Goal: Information Seeking & Learning: Learn about a topic

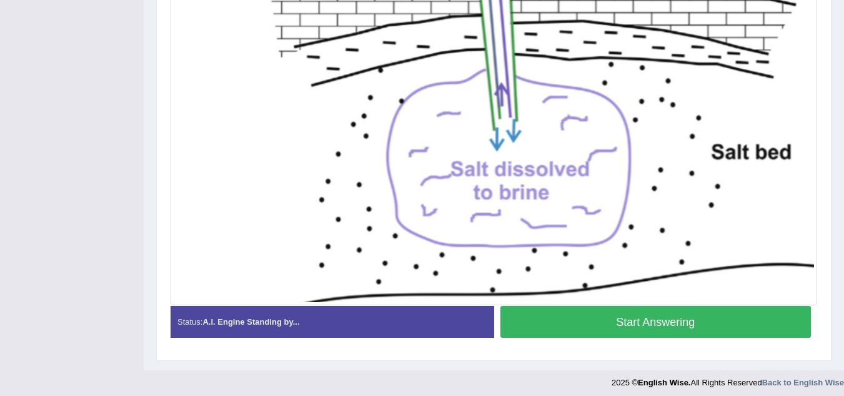
scroll to position [416, 0]
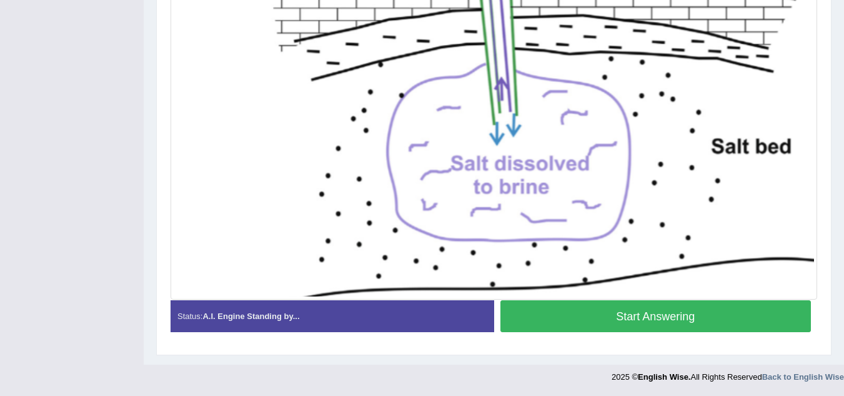
click at [627, 316] on button "Start Answering" at bounding box center [656, 316] width 311 height 32
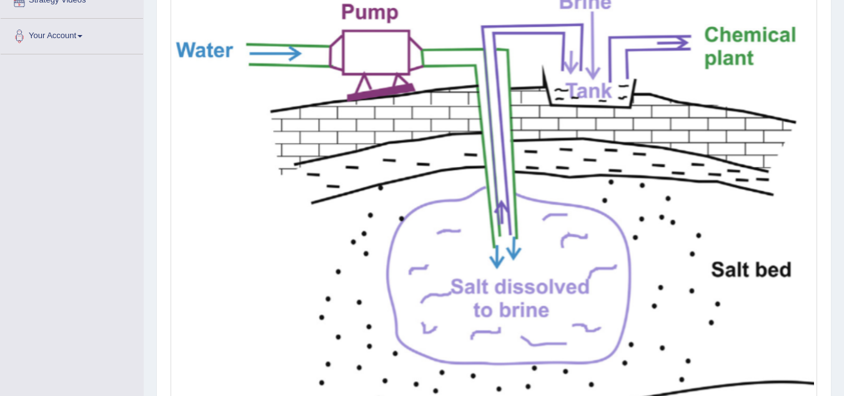
scroll to position [353, 0]
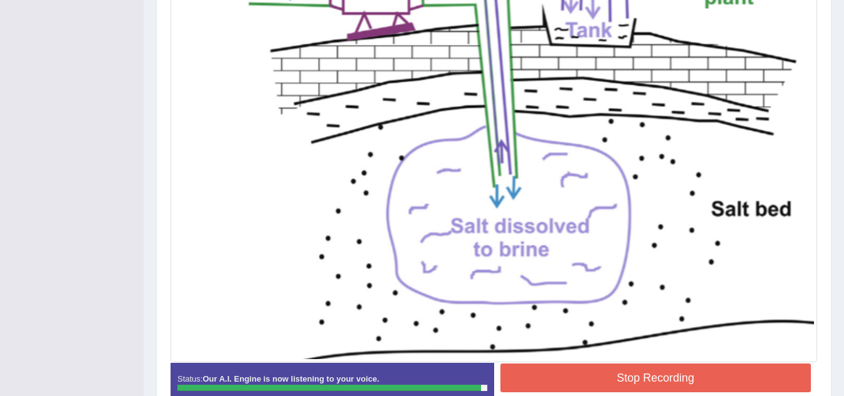
click at [600, 372] on button "Stop Recording" at bounding box center [656, 377] width 311 height 29
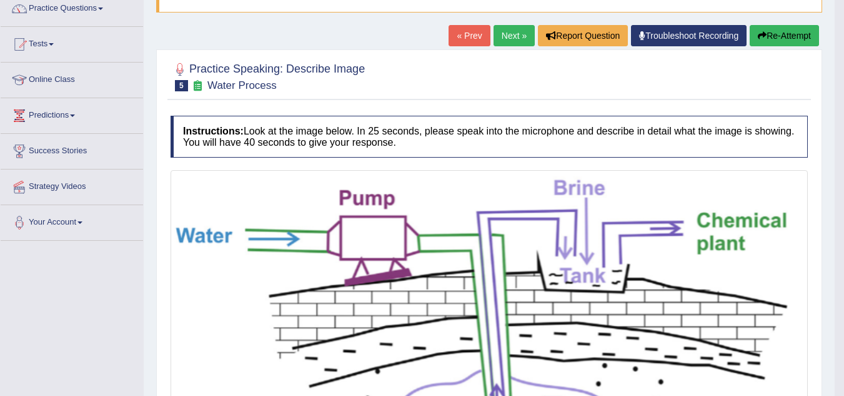
scroll to position [0, 0]
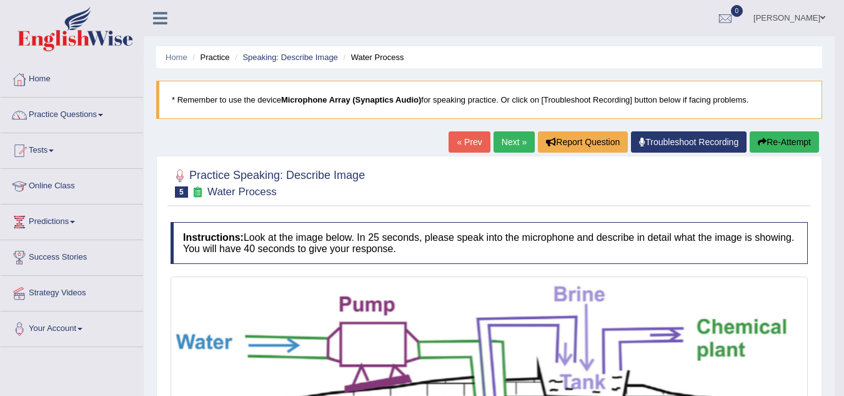
click at [501, 138] on link "Next »" at bounding box center [514, 141] width 41 height 21
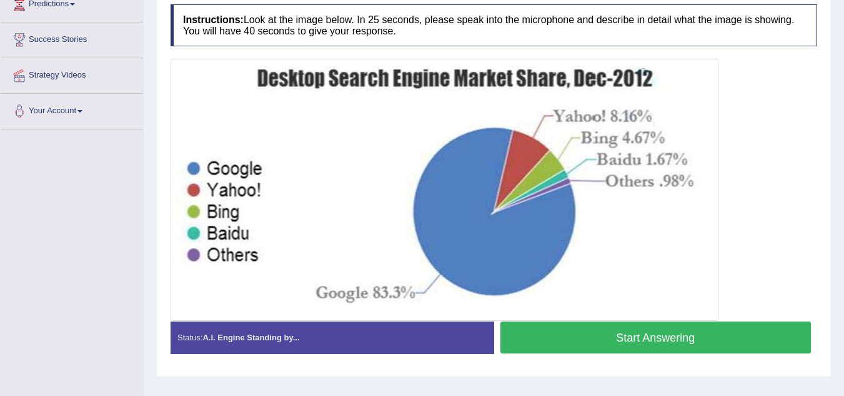
click at [618, 344] on button "Start Answering" at bounding box center [656, 337] width 311 height 32
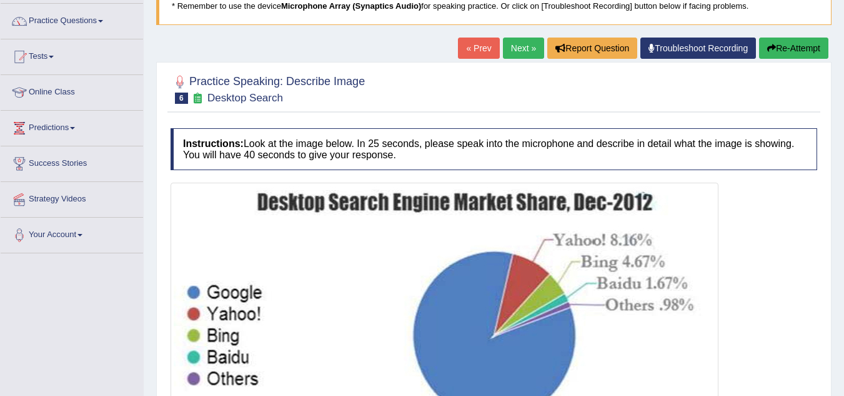
scroll to position [92, 0]
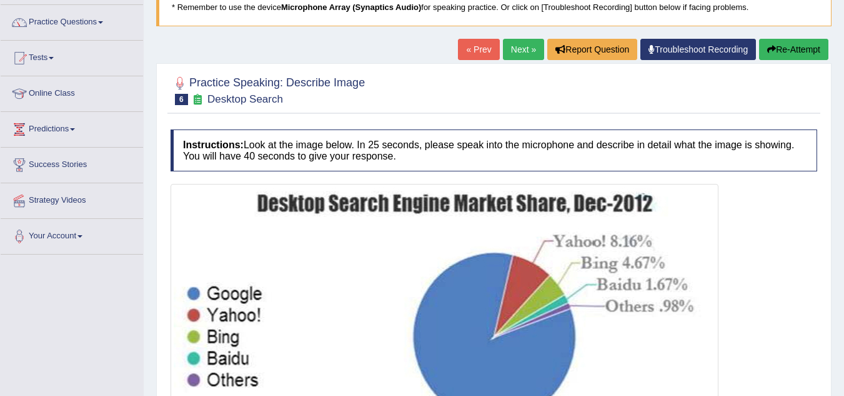
click at [774, 52] on button "Re-Attempt" at bounding box center [793, 49] width 69 height 21
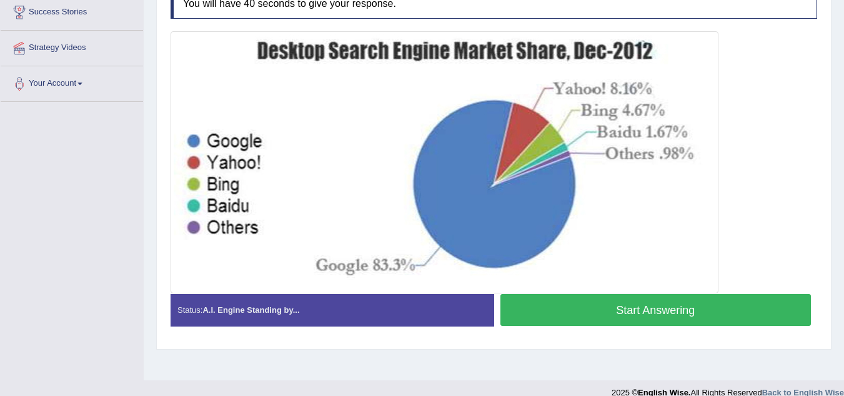
click at [599, 309] on button "Start Answering" at bounding box center [656, 310] width 311 height 32
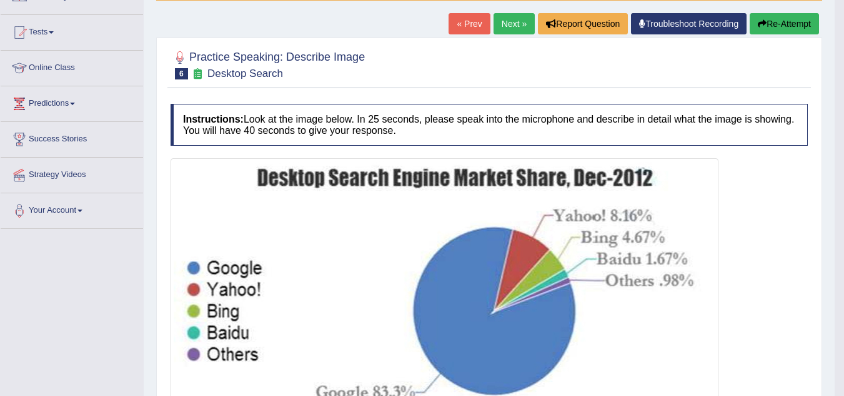
scroll to position [57, 0]
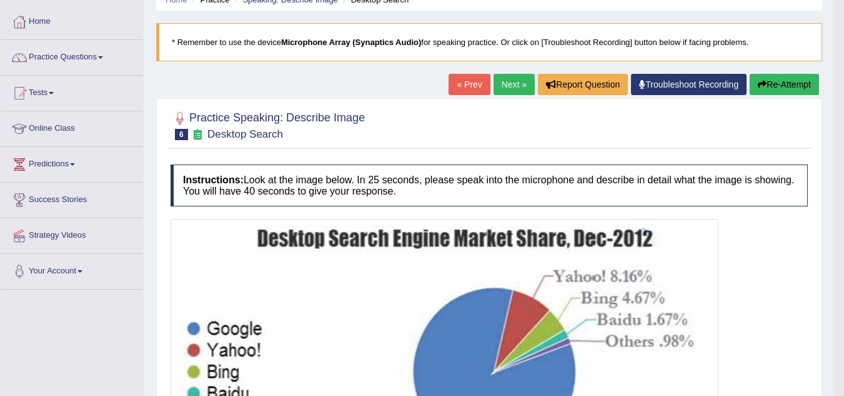
click at [769, 85] on button "Re-Attempt" at bounding box center [784, 84] width 69 height 21
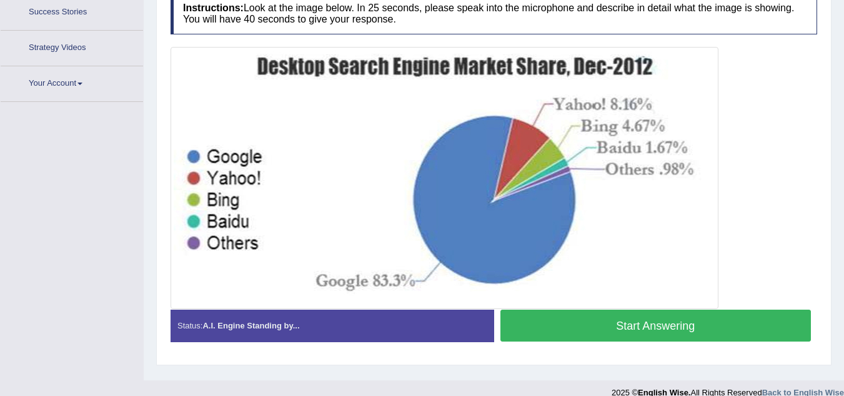
scroll to position [261, 0]
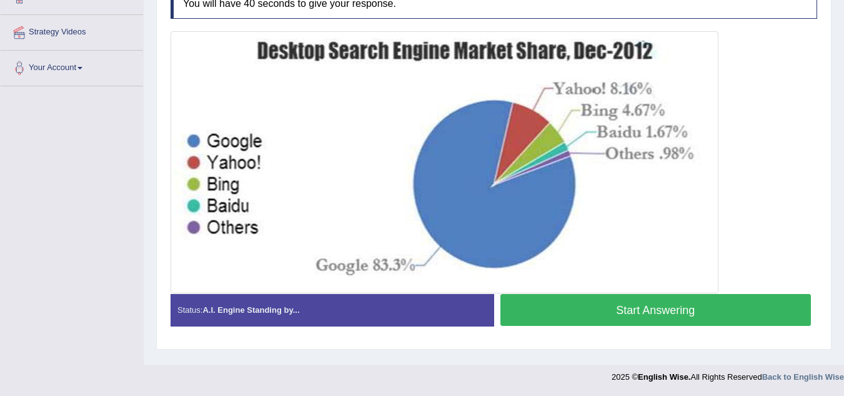
click at [639, 311] on button "Start Answering" at bounding box center [656, 310] width 311 height 32
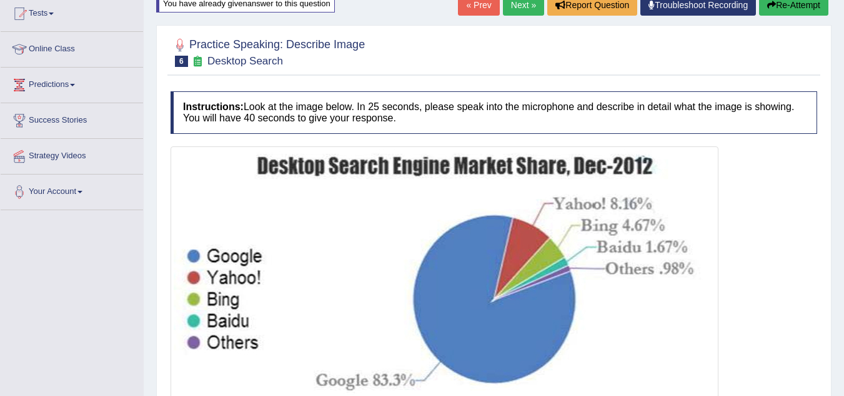
scroll to position [136, 0]
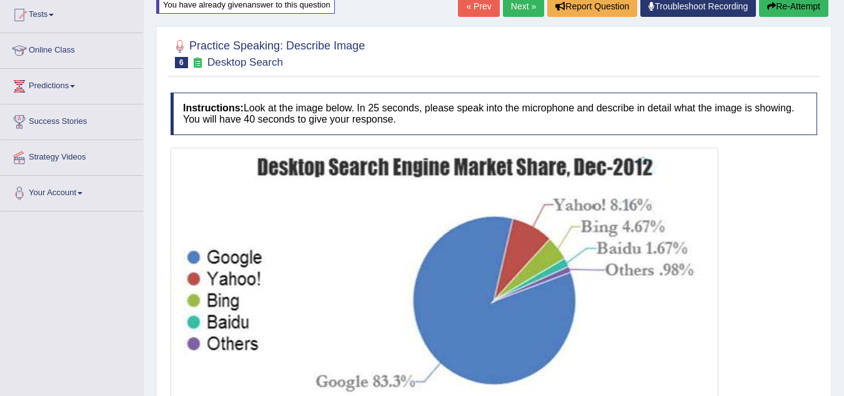
click at [794, 10] on button "Re-Attempt" at bounding box center [793, 6] width 69 height 21
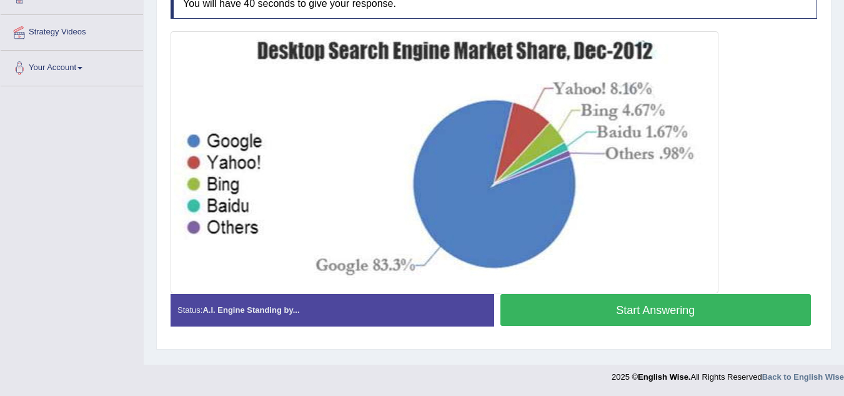
click at [614, 310] on button "Start Answering" at bounding box center [656, 310] width 311 height 32
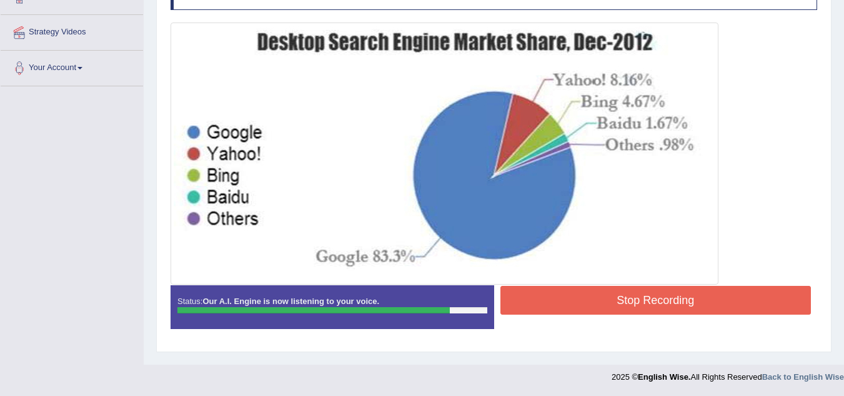
click at [593, 294] on button "Stop Recording" at bounding box center [656, 300] width 311 height 29
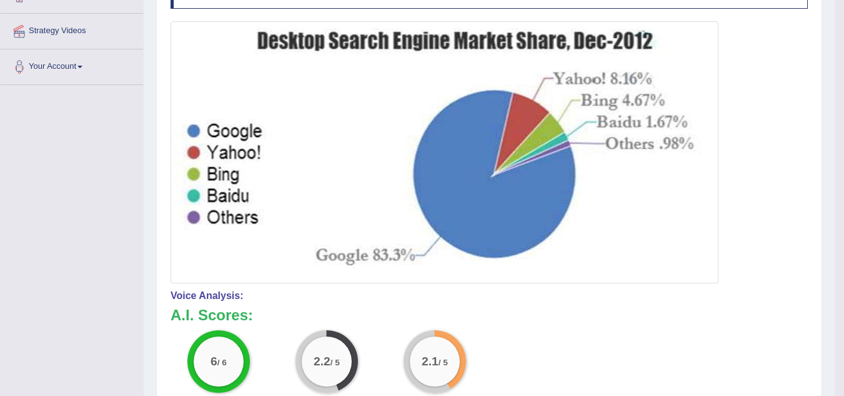
scroll to position [261, 0]
